Goal: Obtain resource: Download file/media

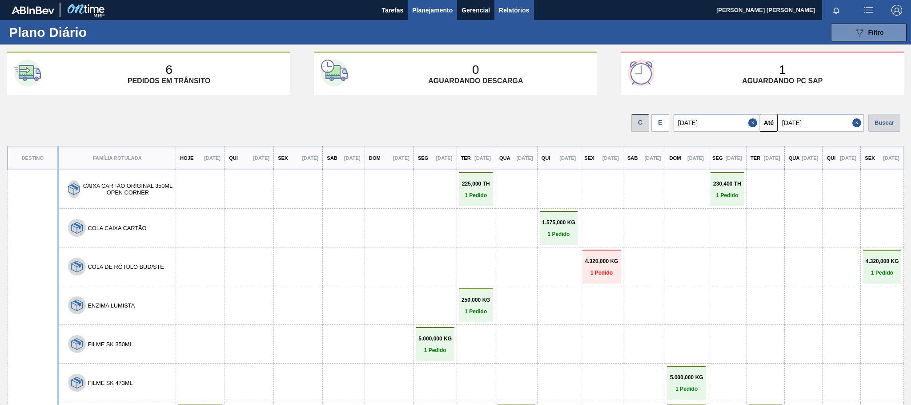
click at [509, 11] on span "Relatórios" at bounding box center [514, 10] width 30 height 11
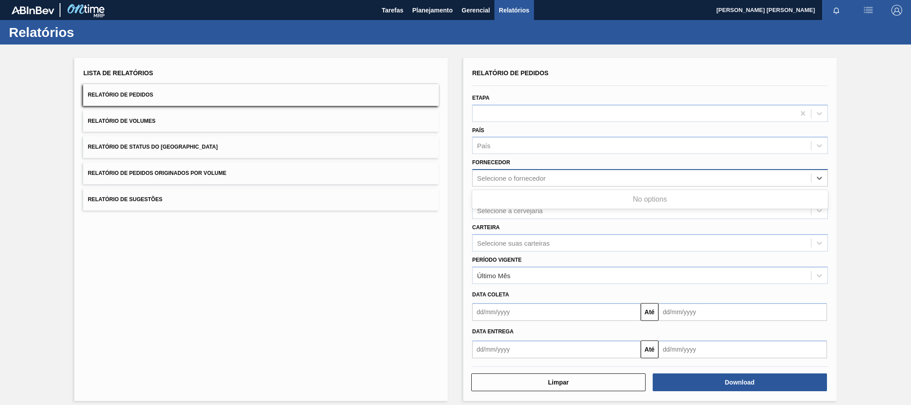
click at [514, 179] on div "Selecione o fornecedor" at bounding box center [511, 178] width 68 height 8
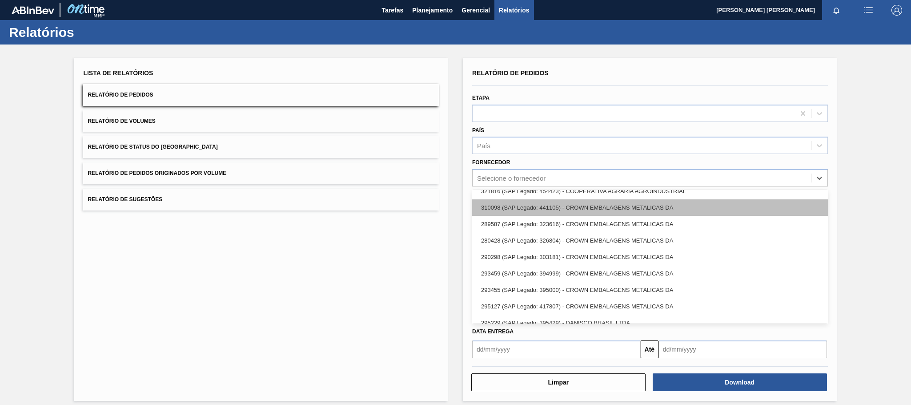
scroll to position [600, 0]
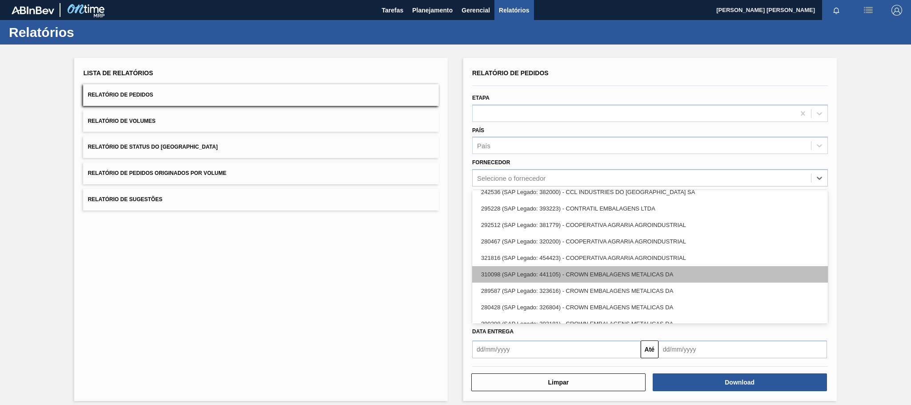
click at [604, 272] on div "310098 (SAP Legado: 441105) - CROWN EMBALAGENS METALICAS DA" at bounding box center [650, 274] width 356 height 16
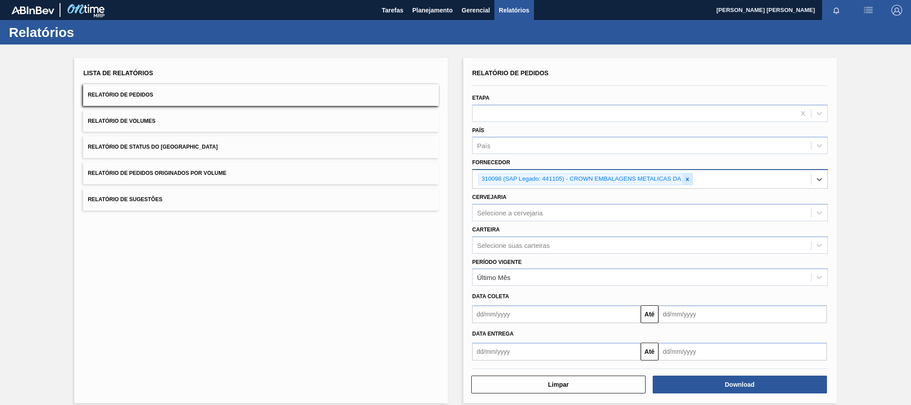
click at [688, 181] on icon at bounding box center [687, 179] width 6 height 6
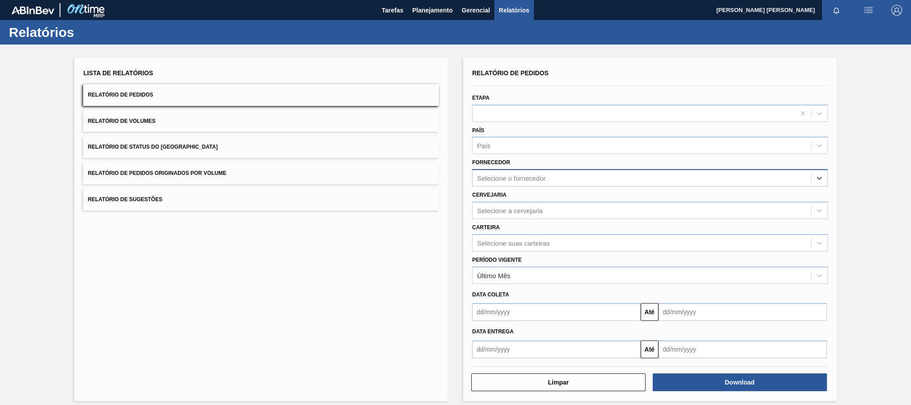
click at [513, 308] on input "text" at bounding box center [556, 312] width 169 height 18
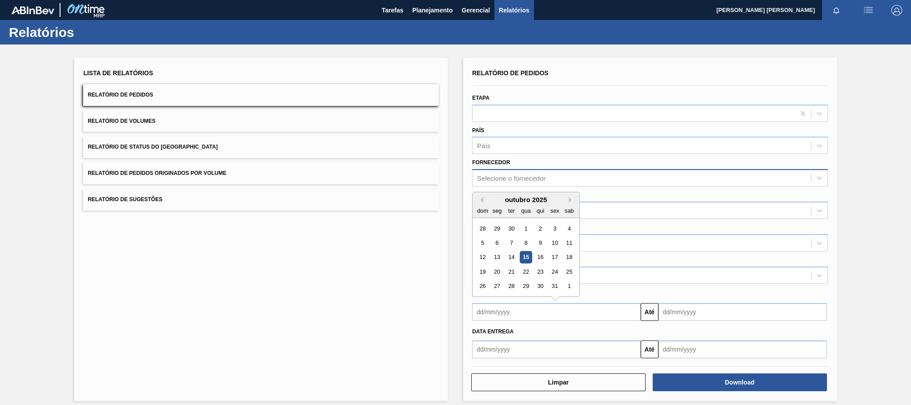
click at [526, 258] on div "15" at bounding box center [526, 257] width 12 height 12
type input "[DATE]"
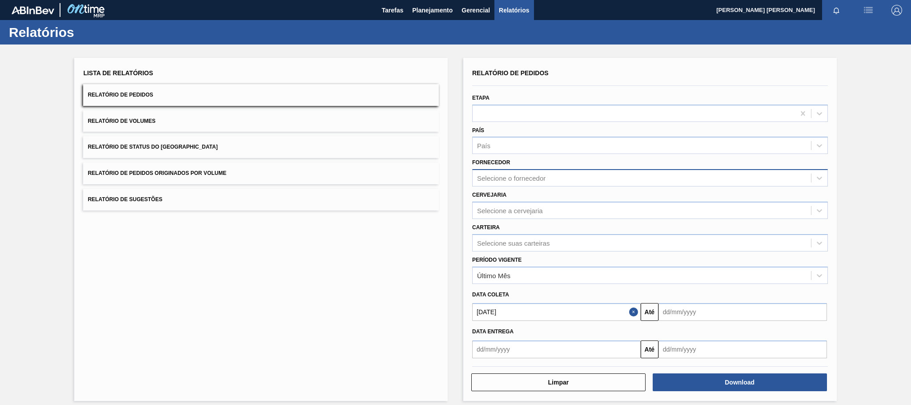
click at [733, 311] on input "text" at bounding box center [743, 312] width 169 height 18
click at [743, 288] on div "31" at bounding box center [741, 286] width 12 height 12
type input "[DATE]"
click at [507, 176] on div "Selecione o fornecedor" at bounding box center [511, 178] width 68 height 8
click at [546, 163] on div "Fornecedor Selecione o fornecedor" at bounding box center [650, 171] width 356 height 30
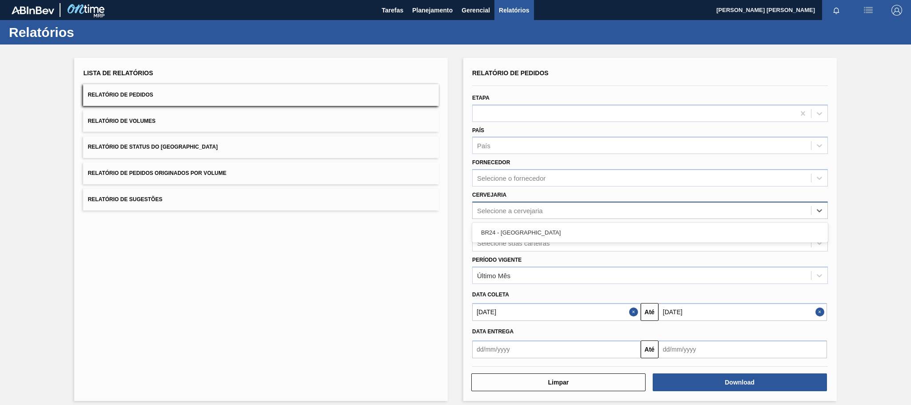
click at [525, 215] on div "Selecione a cervejaria" at bounding box center [642, 210] width 338 height 13
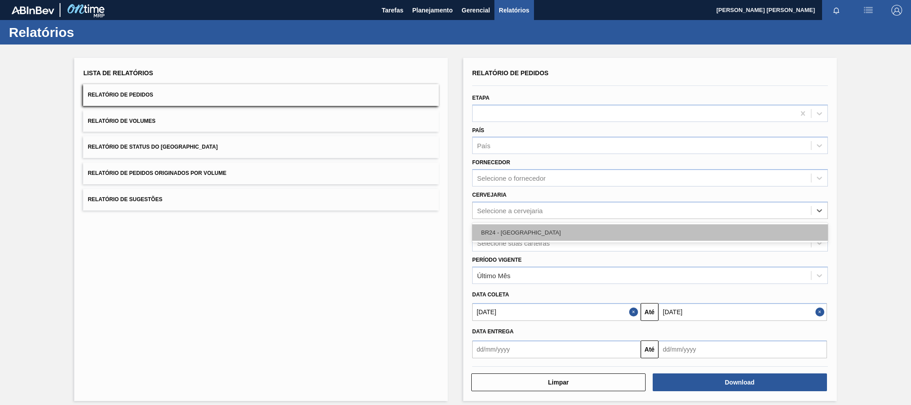
drag, startPoint x: 516, startPoint y: 231, endPoint x: 526, endPoint y: 236, distance: 10.8
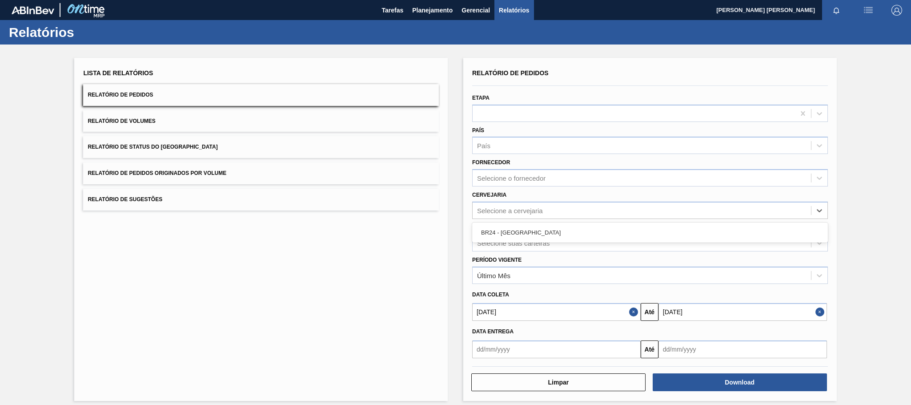
click at [516, 231] on div "BR24 - [GEOGRAPHIC_DATA]" at bounding box center [650, 232] width 356 height 16
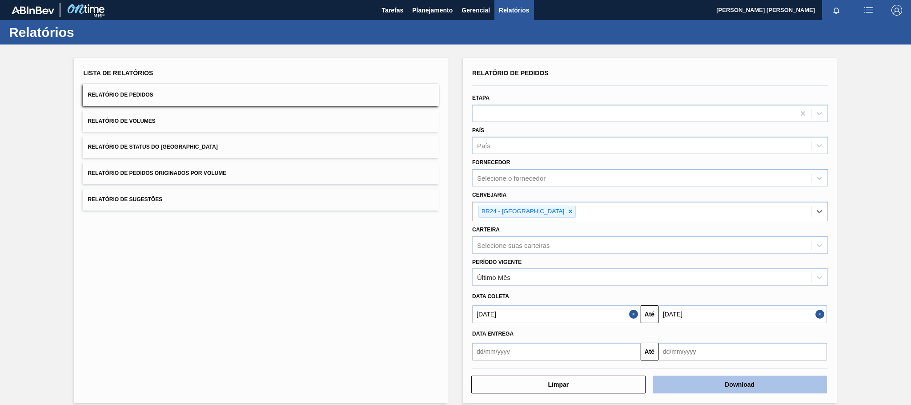
click at [716, 383] on button "Download" at bounding box center [740, 384] width 174 height 18
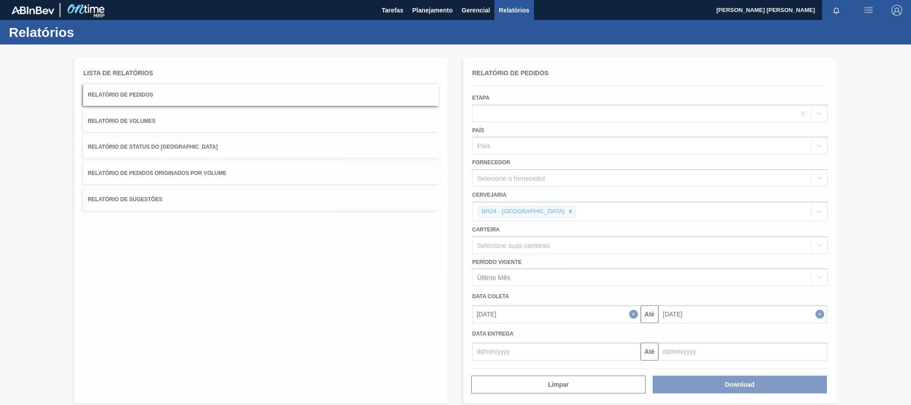
click at [819, 316] on div at bounding box center [455, 224] width 911 height 360
